Goal: Task Accomplishment & Management: Manage account settings

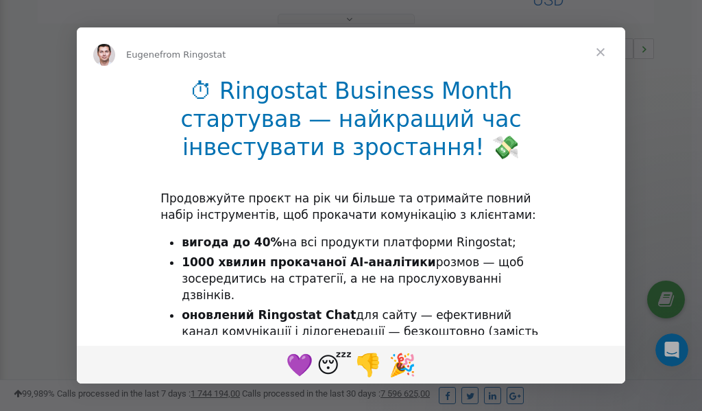
click at [603, 51] on span "Close" at bounding box center [600, 51] width 49 height 49
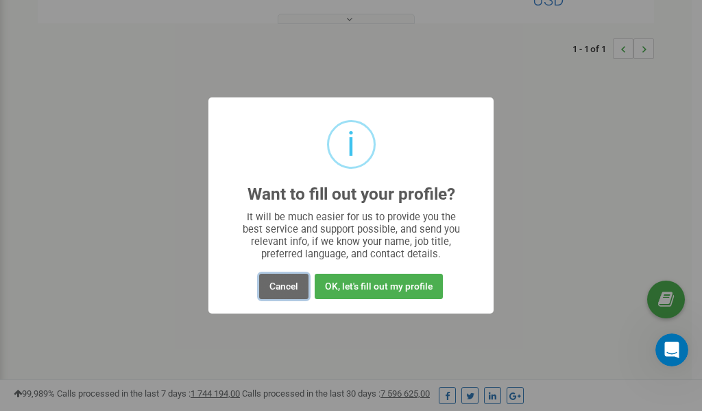
click at [287, 284] on button "Cancel" at bounding box center [283, 286] width 49 height 25
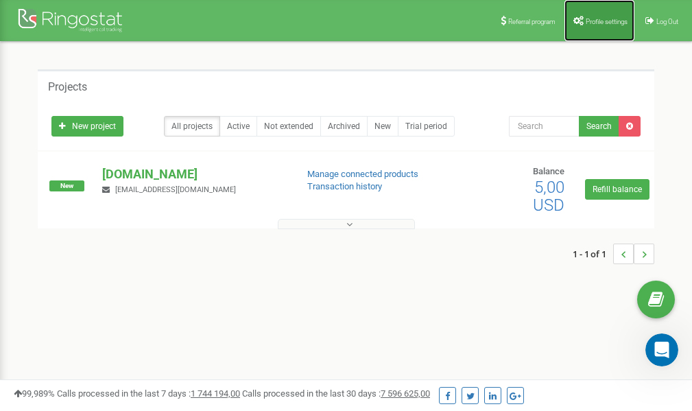
click at [599, 19] on span "Profile settings" at bounding box center [606, 22] width 42 height 8
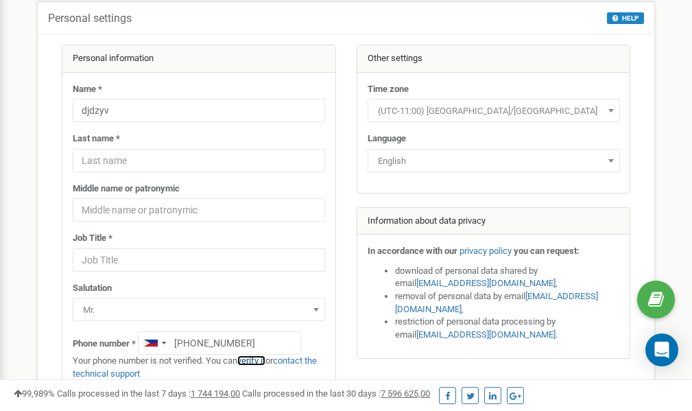
click at [257, 359] on link "verify it" at bounding box center [251, 360] width 28 height 10
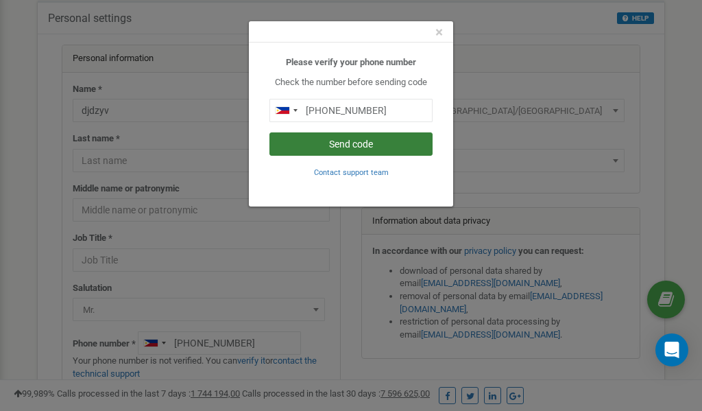
click at [348, 145] on button "Send code" at bounding box center [350, 143] width 163 height 23
